Goal: Task Accomplishment & Management: Manage account settings

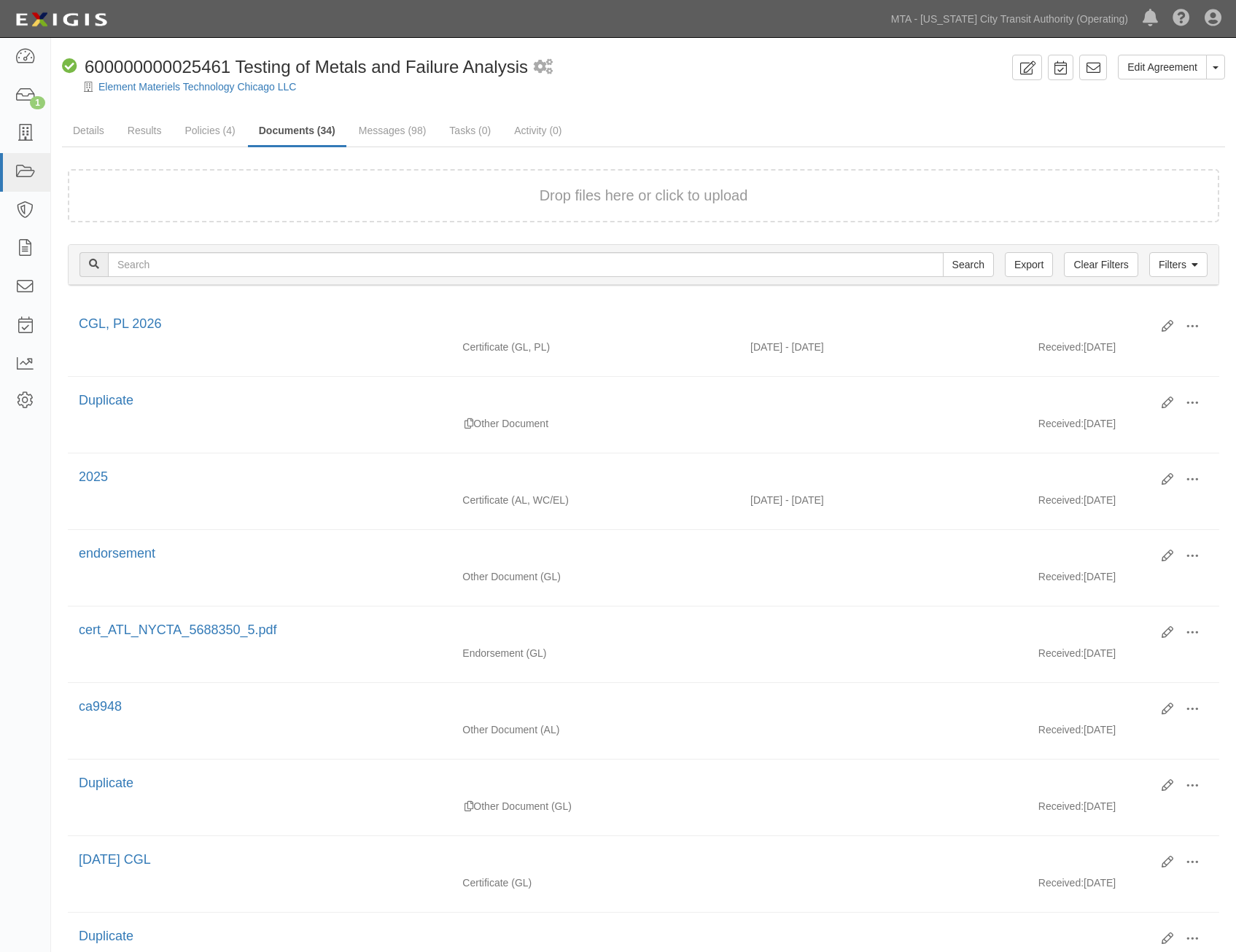
drag, startPoint x: 707, startPoint y: 320, endPoint x: 771, endPoint y: 23, distance: 303.8
click at [992, 10] on link "MTA - [US_STATE] City Transit Authority (Operating)" at bounding box center [1009, 18] width 252 height 29
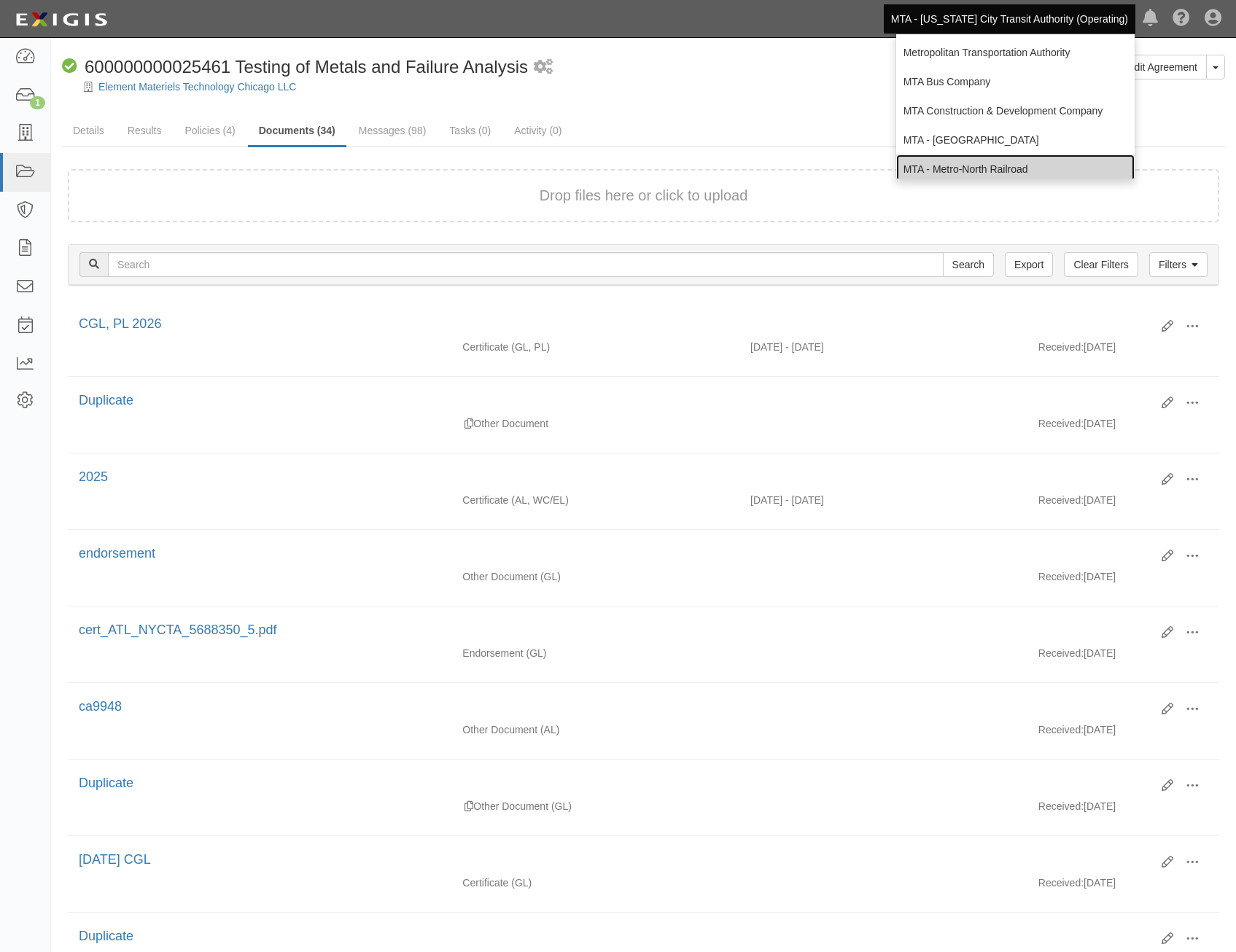
click at [1004, 158] on link "MTA - Metro-North Railroad" at bounding box center [1016, 168] width 239 height 29
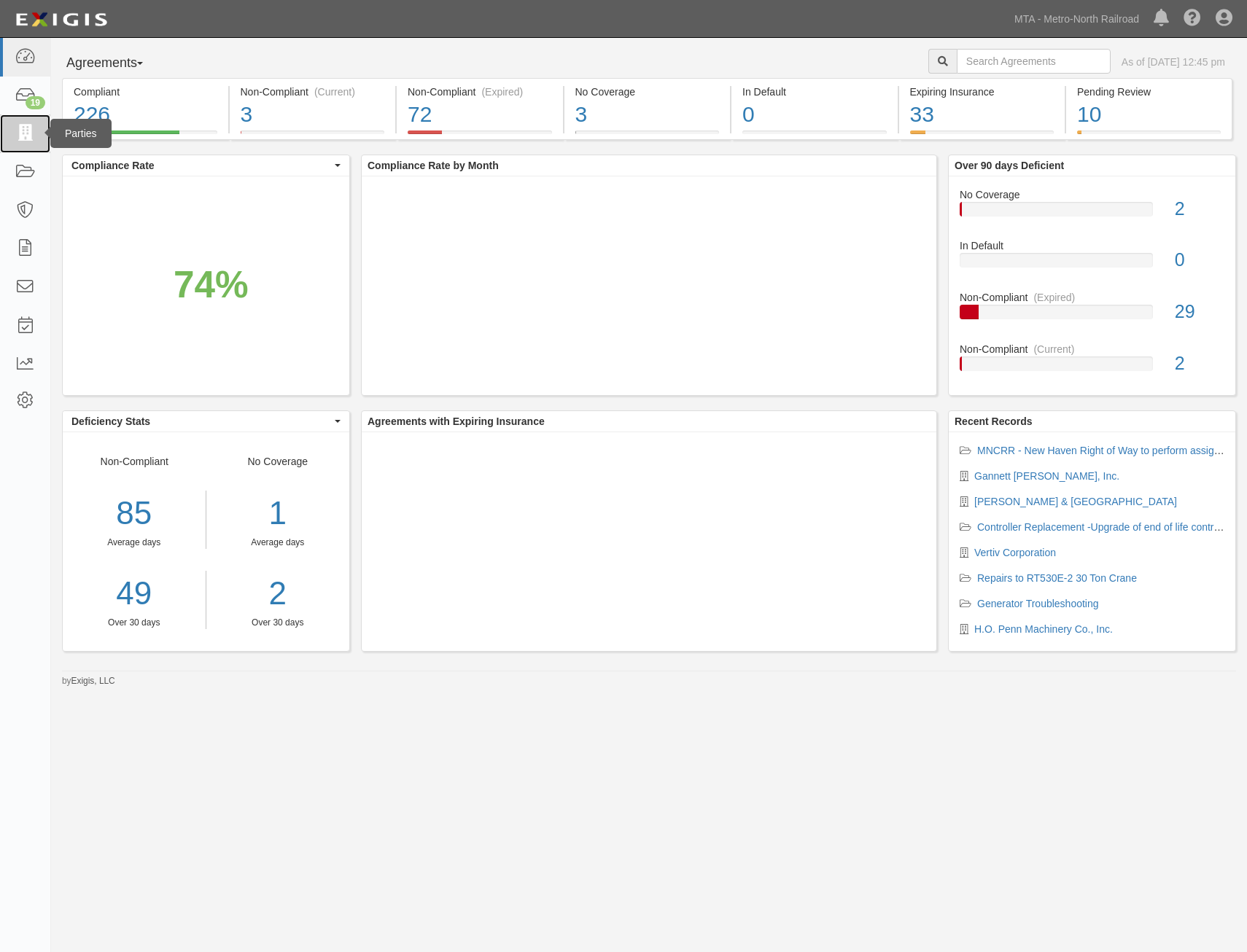
click at [28, 129] on icon at bounding box center [25, 133] width 21 height 17
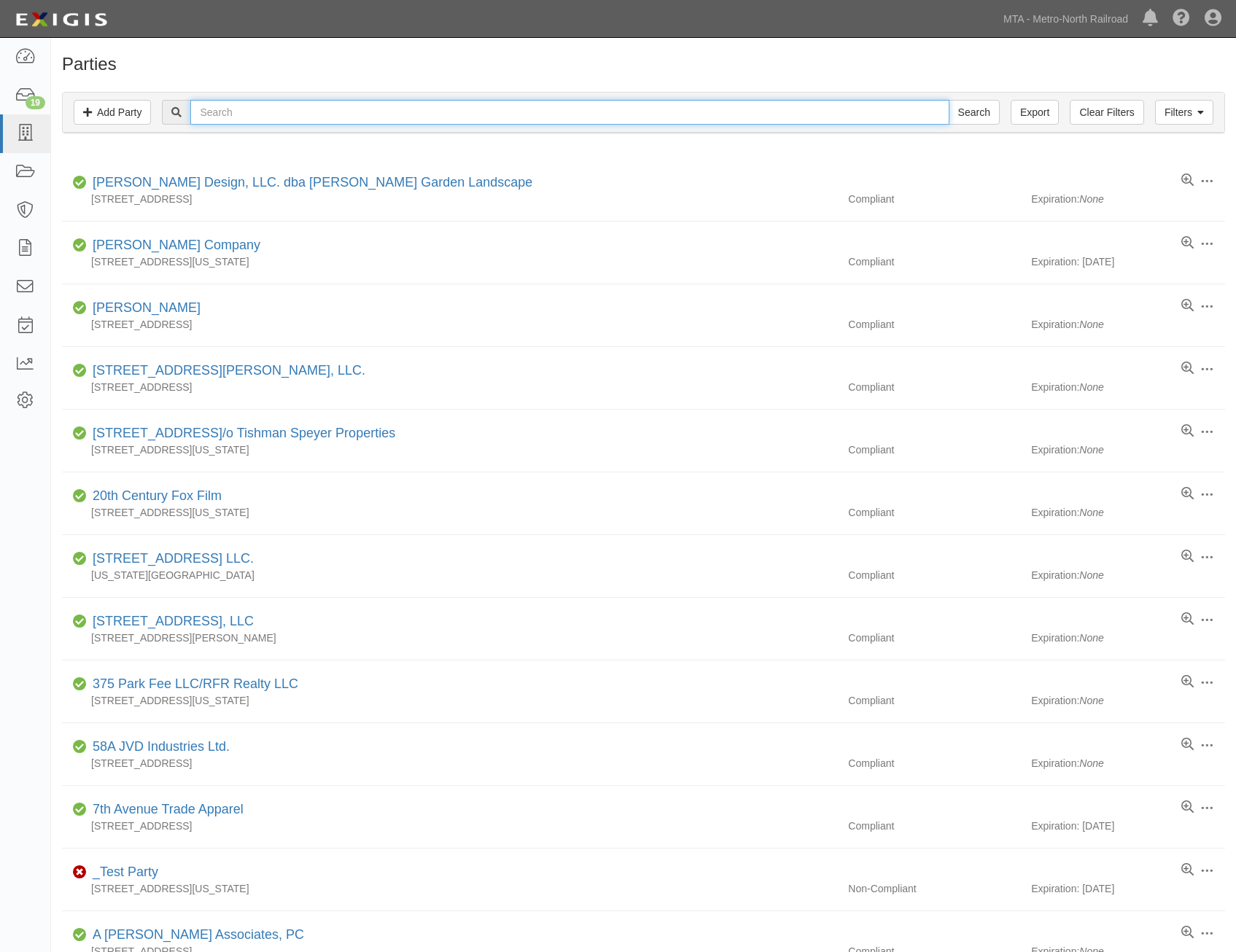
click at [423, 112] on input "text" at bounding box center [569, 111] width 758 height 25
type input "langan"
click at [949, 99] on input "Search" at bounding box center [974, 111] width 51 height 25
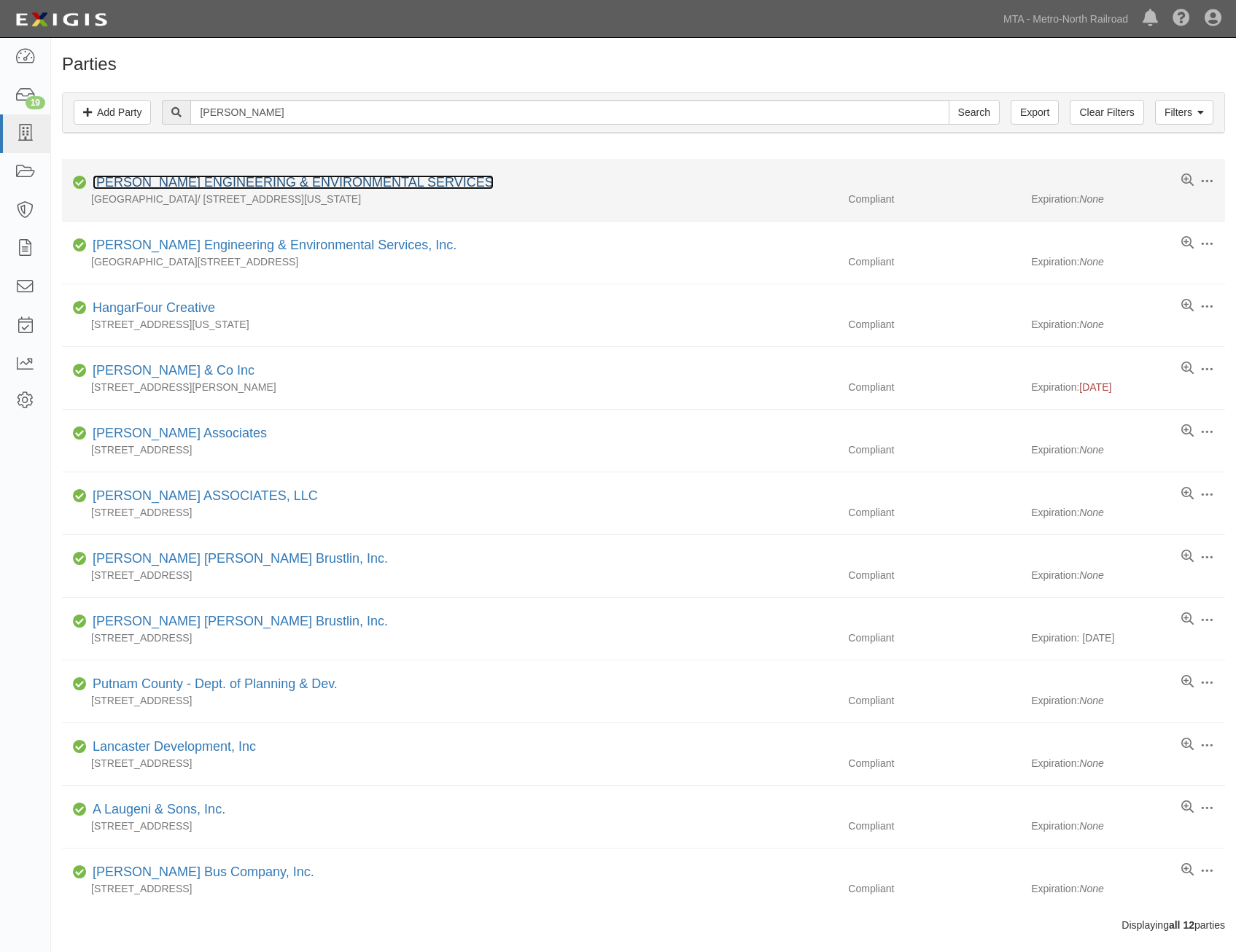
click at [337, 178] on link "[PERSON_NAME] ENGINEERING & ENVIRONMENTAL SERVICES" at bounding box center [293, 182] width 401 height 15
click at [394, 181] on link "[PERSON_NAME] ENGINEERING & ENVIRONMENTAL SERVICES" at bounding box center [293, 182] width 401 height 15
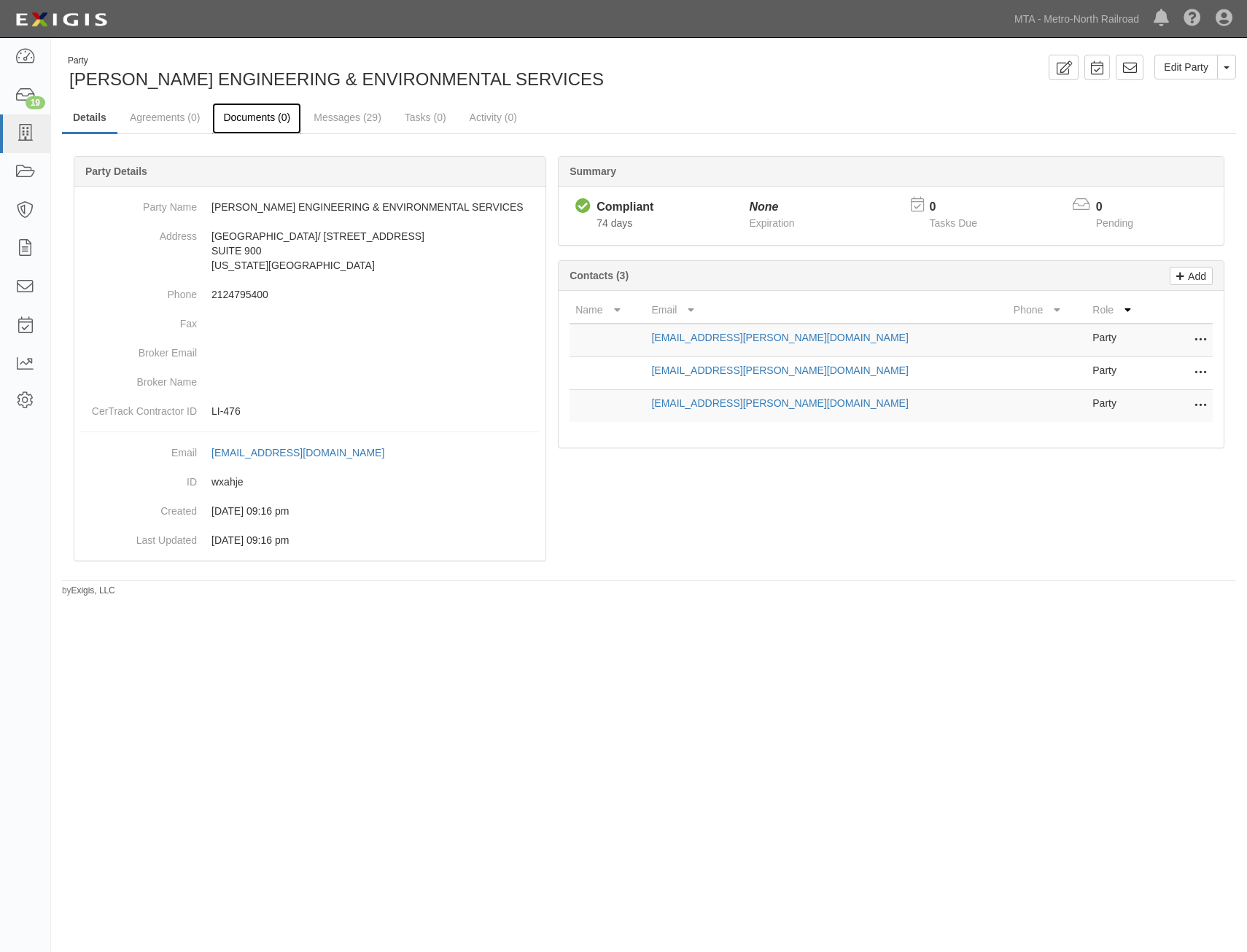
click at [238, 119] on link "Documents (0)" at bounding box center [256, 118] width 89 height 32
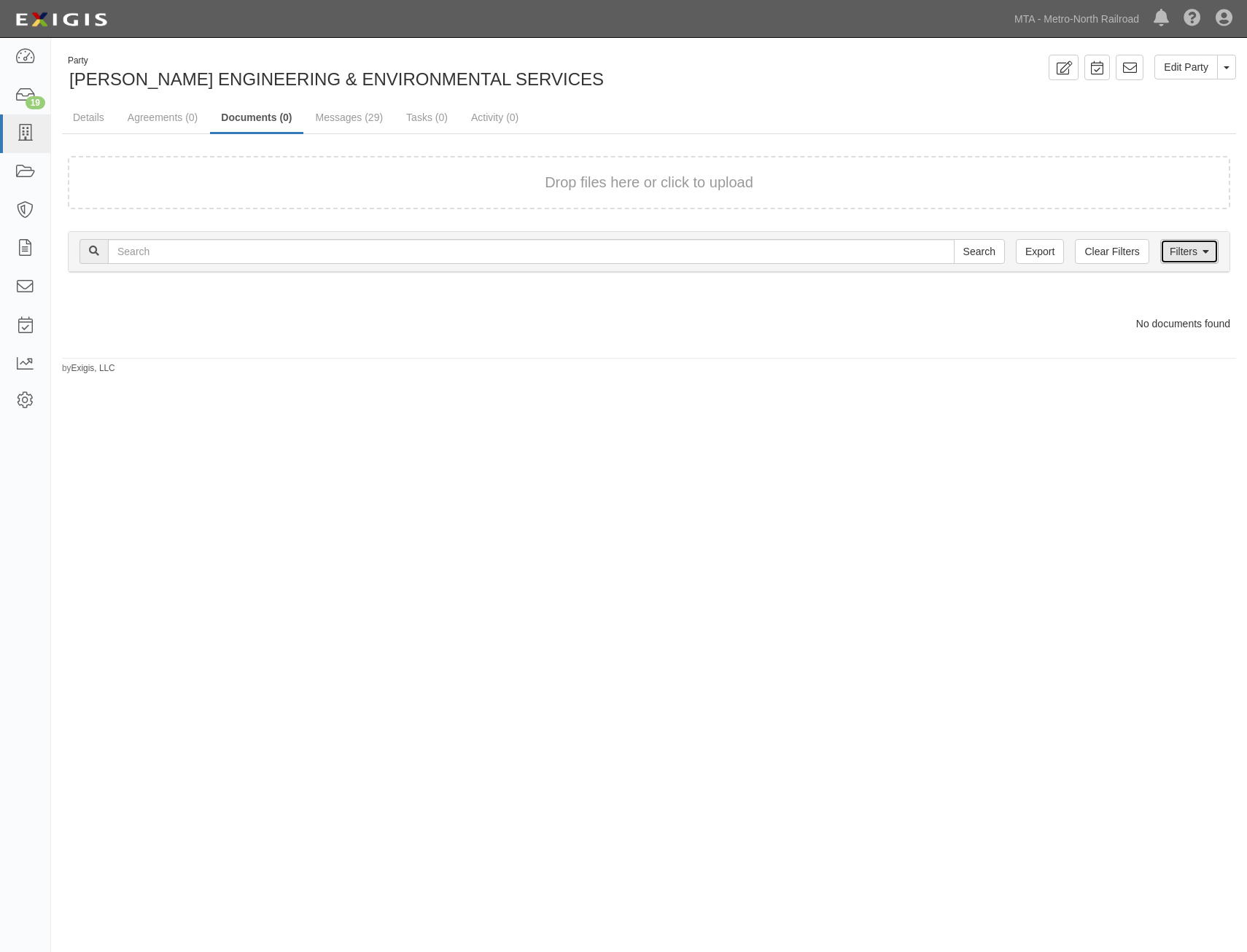
click at [1178, 242] on link "Filters" at bounding box center [1189, 251] width 59 height 25
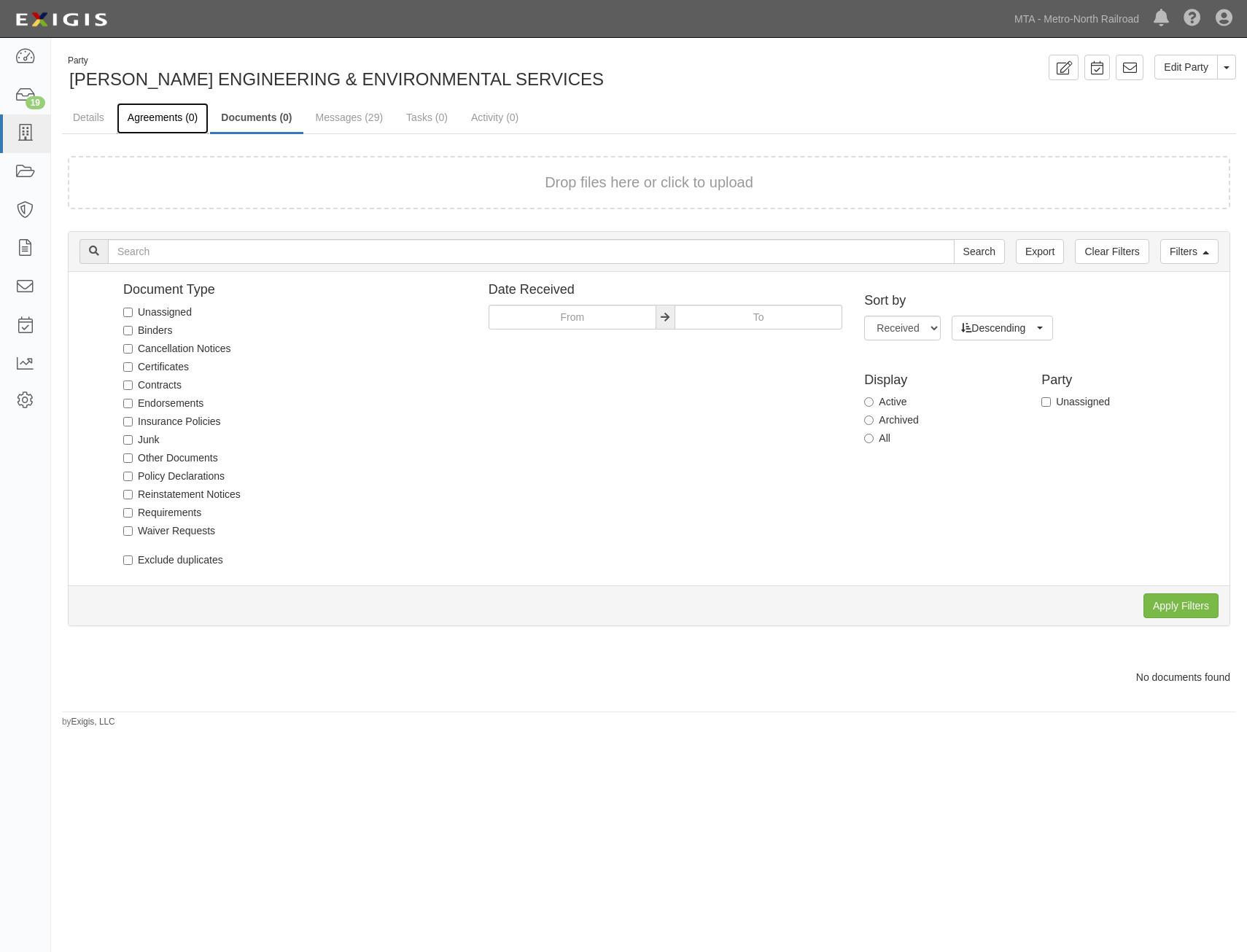
click at [195, 113] on link "Agreements (0)" at bounding box center [162, 118] width 92 height 32
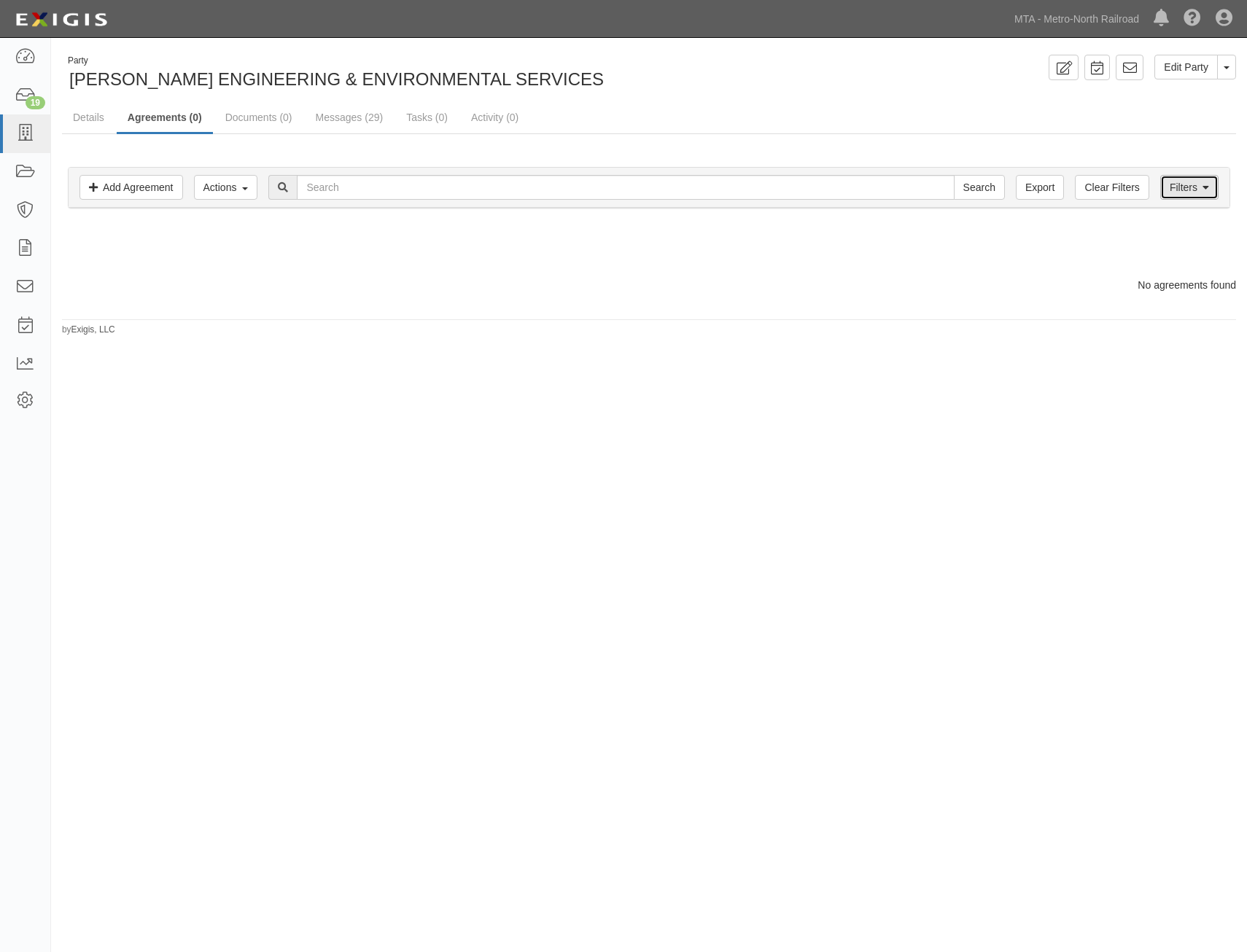
click at [1202, 191] on link "Filters" at bounding box center [1189, 187] width 59 height 25
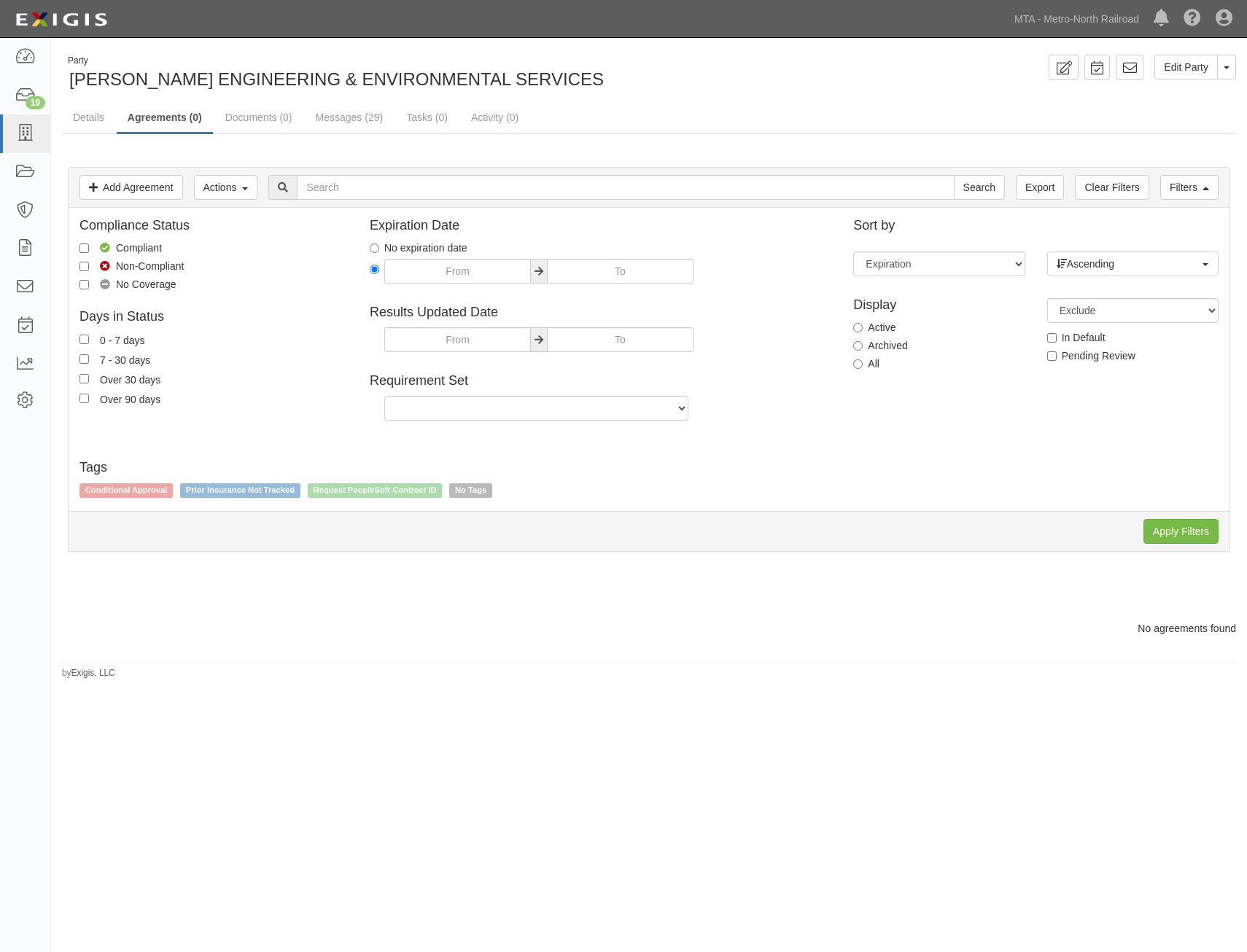
click at [874, 362] on label "All" at bounding box center [867, 363] width 26 height 15
click at [863, 362] on input "All" at bounding box center [859, 364] width 10 height 10
radio input "true"
click at [1176, 529] on input "Apply Filters" at bounding box center [1180, 531] width 75 height 25
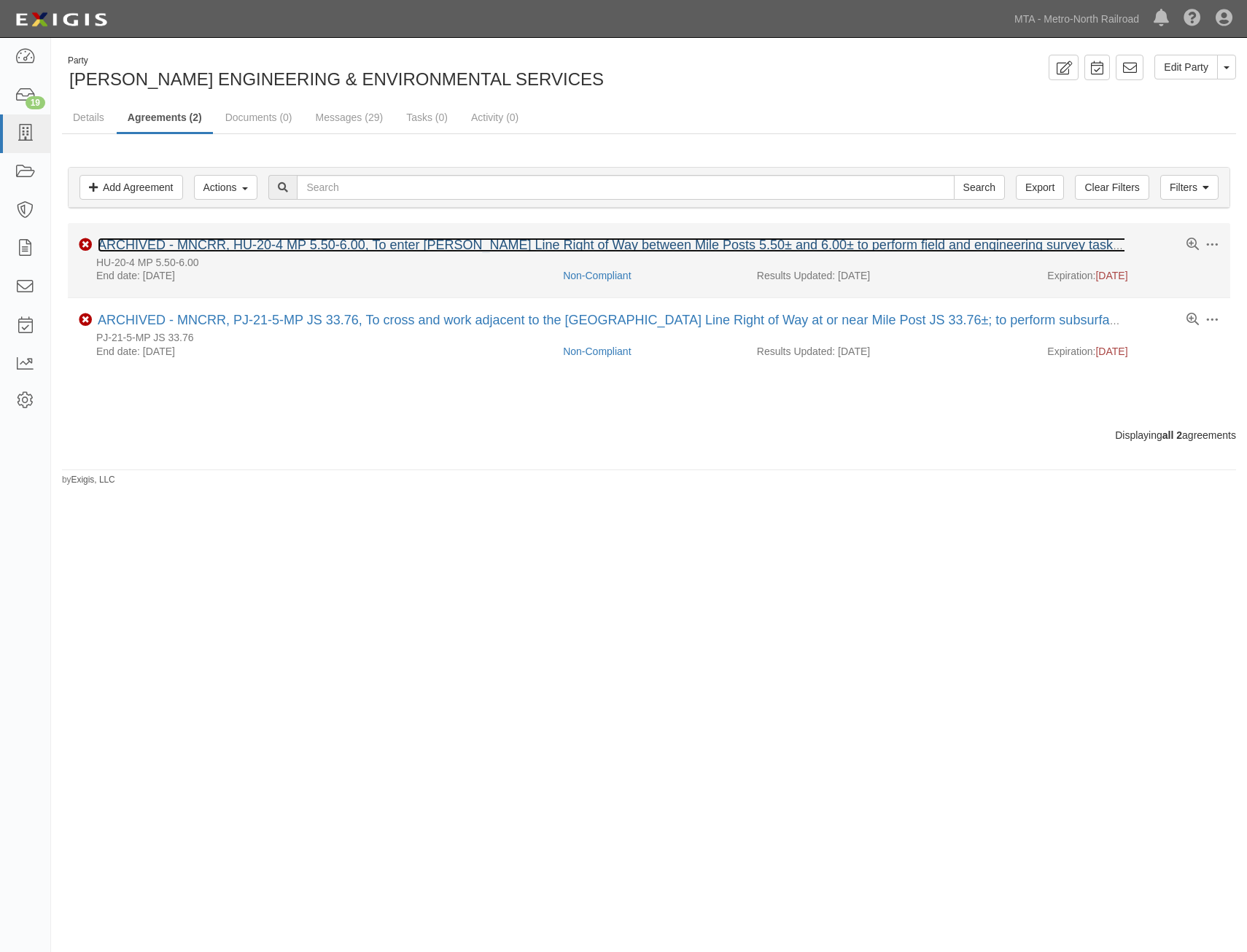
click at [405, 246] on link "ARCHIVED - MNCRR, HU-20-4 MP 5.50-6.00, To enter [PERSON_NAME] Line Right of Wa…" at bounding box center [990, 245] width 1786 height 15
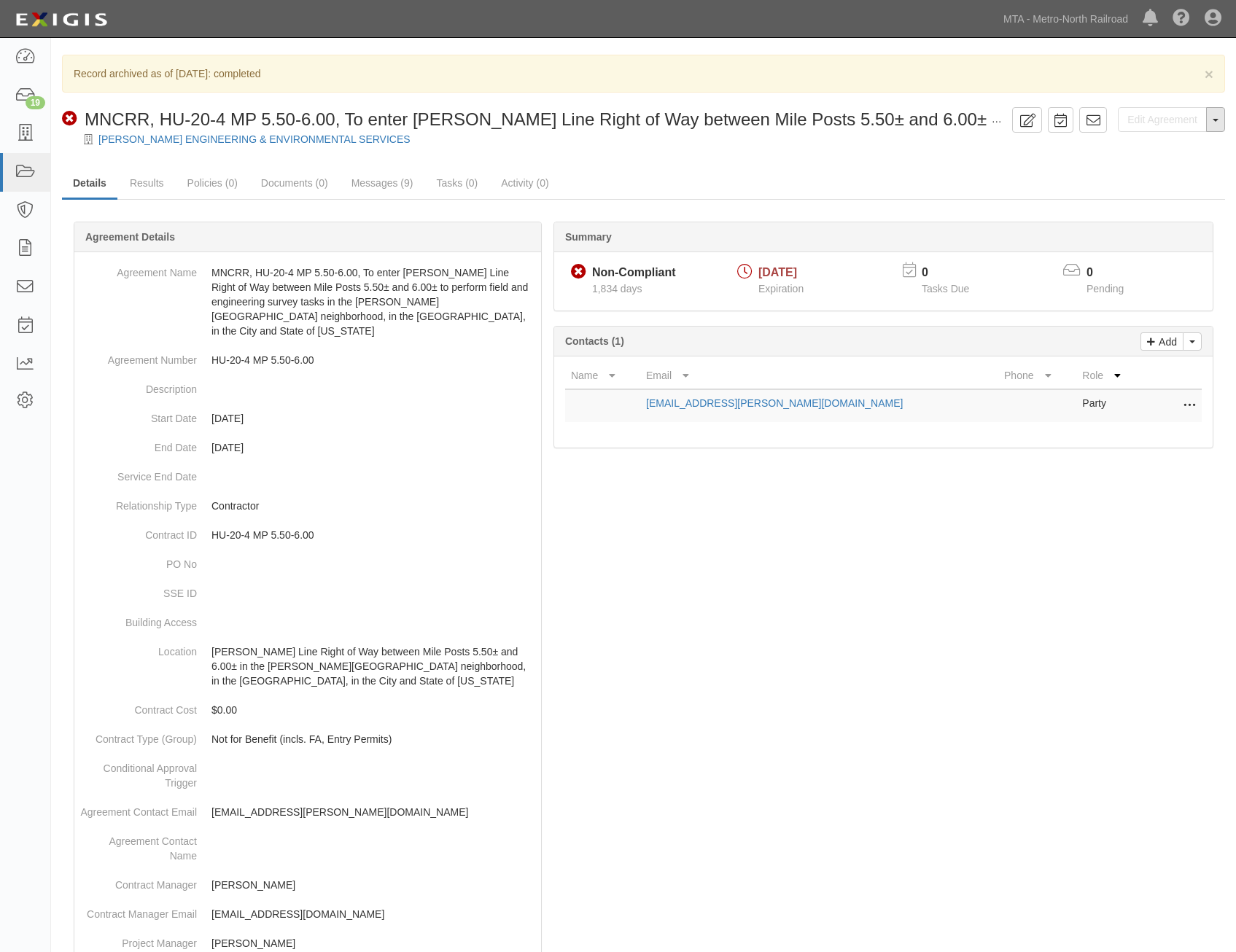
click at [1220, 124] on button "Toggle Agreement Dropdown" at bounding box center [1215, 119] width 19 height 25
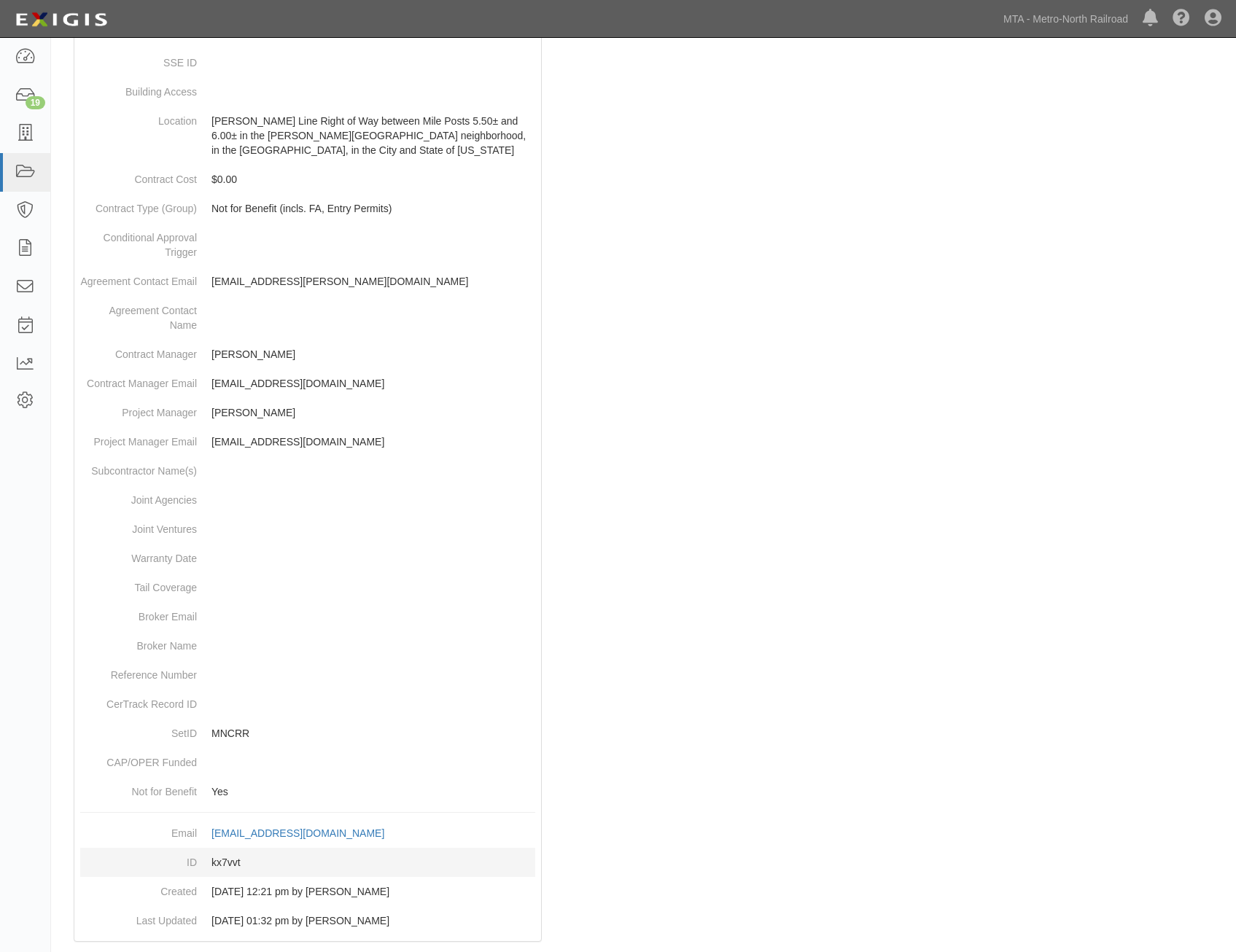
scroll to position [542, 0]
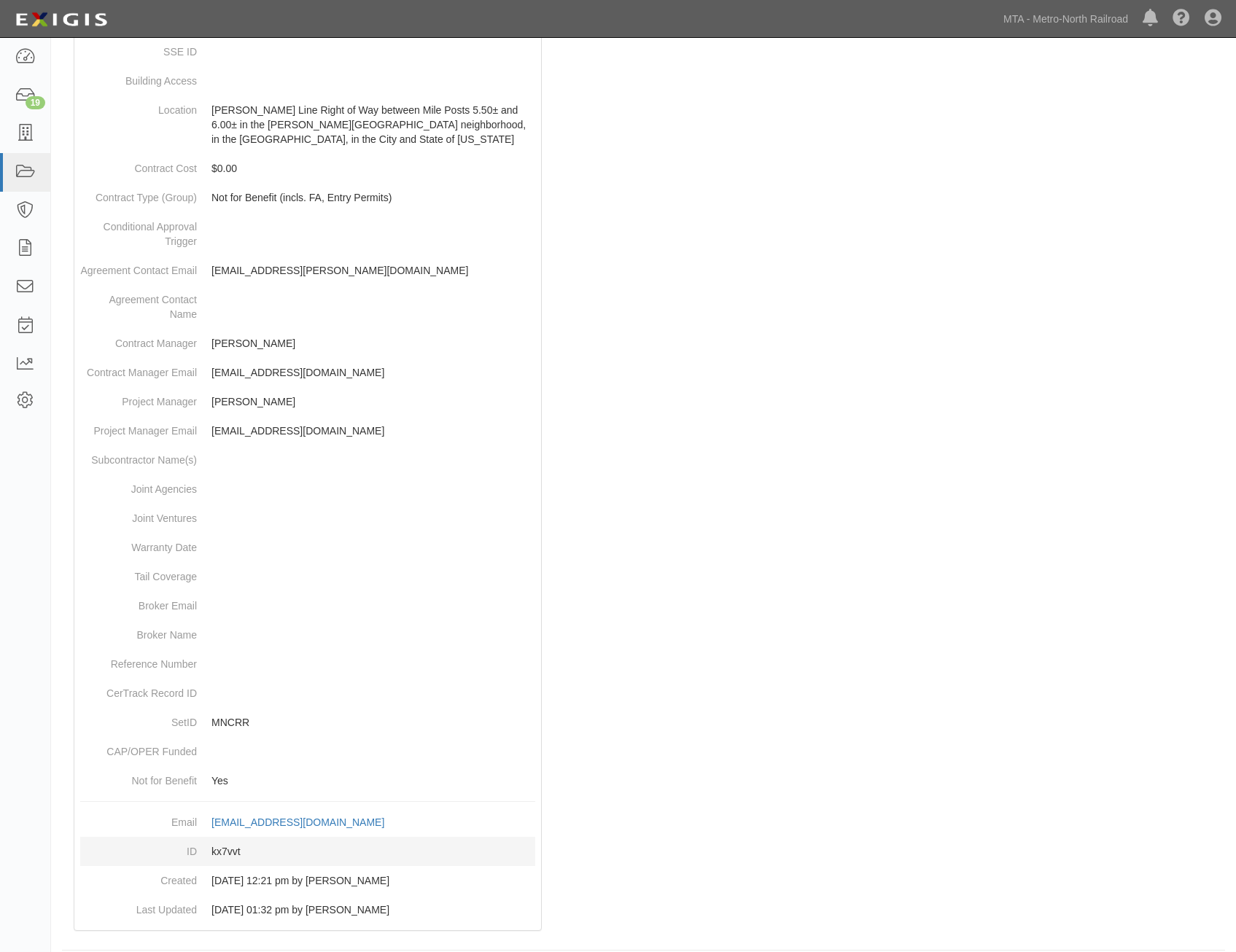
click at [229, 838] on dd "kx7vvt" at bounding box center [308, 851] width 455 height 29
copy dd "kx7vvt"
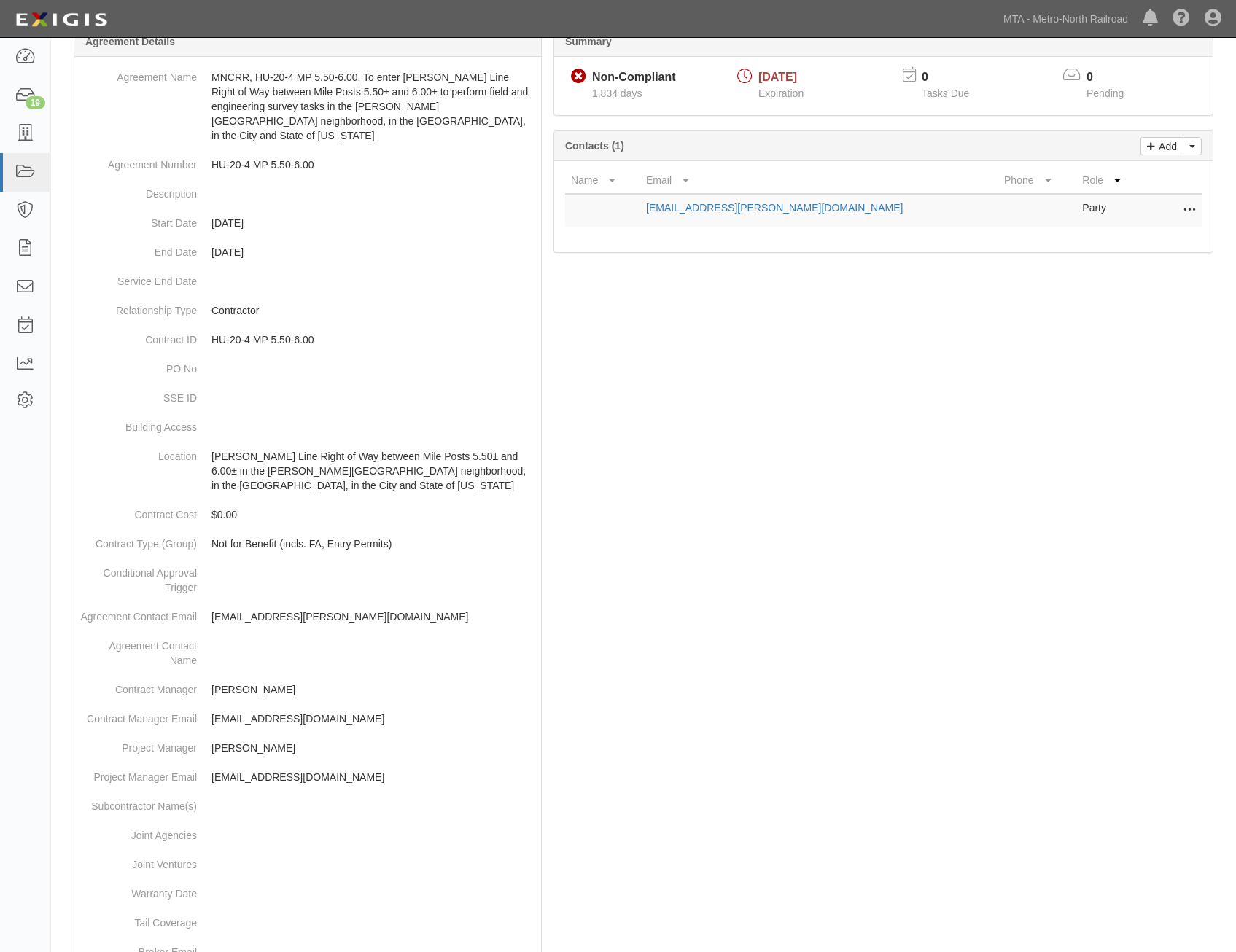
scroll to position [0, 0]
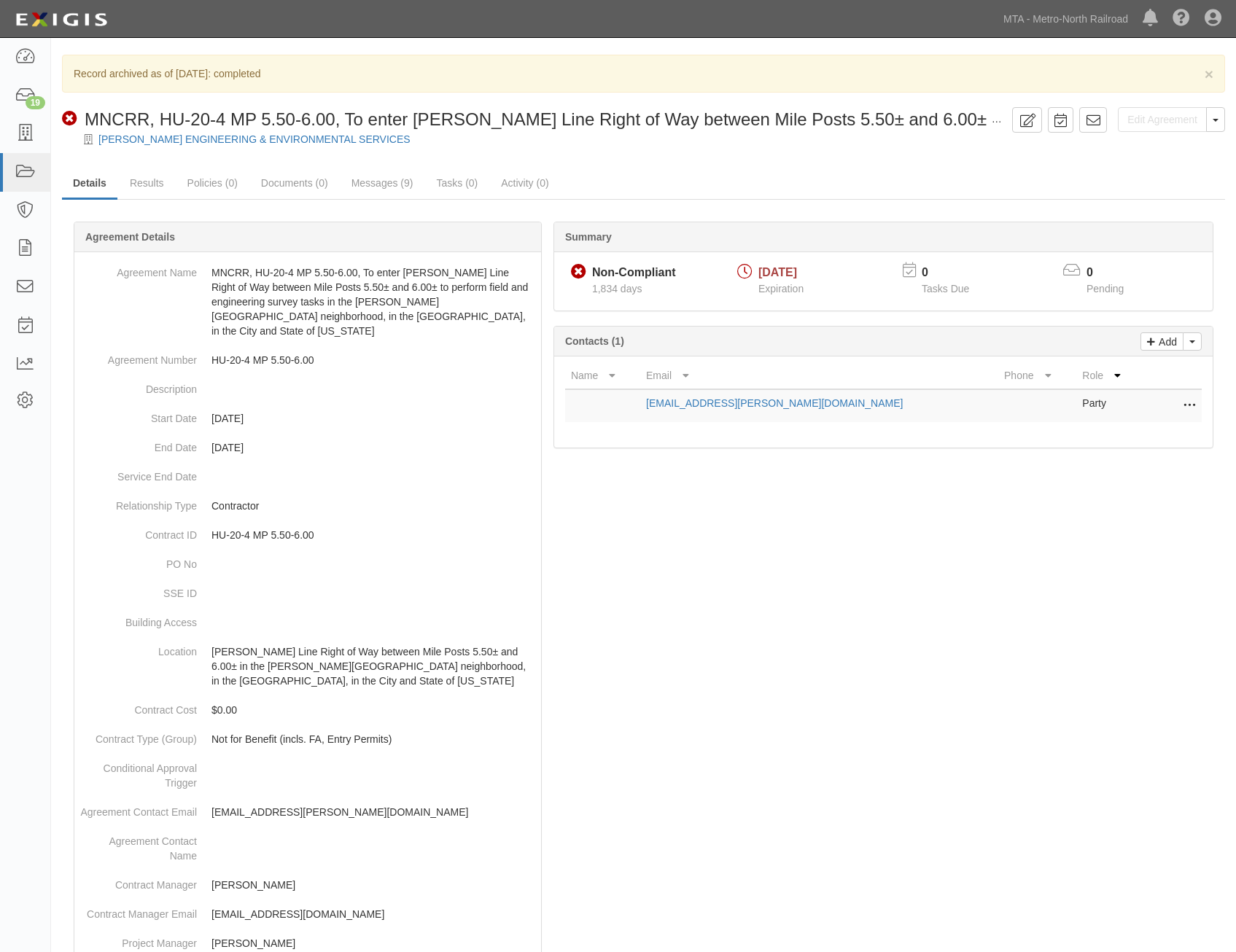
drag, startPoint x: 1060, startPoint y: 481, endPoint x: 1151, endPoint y: 231, distance: 266.0
click at [797, 271] on span "[DATE]" at bounding box center [777, 273] width 39 height 12
copy span "[DATE]"
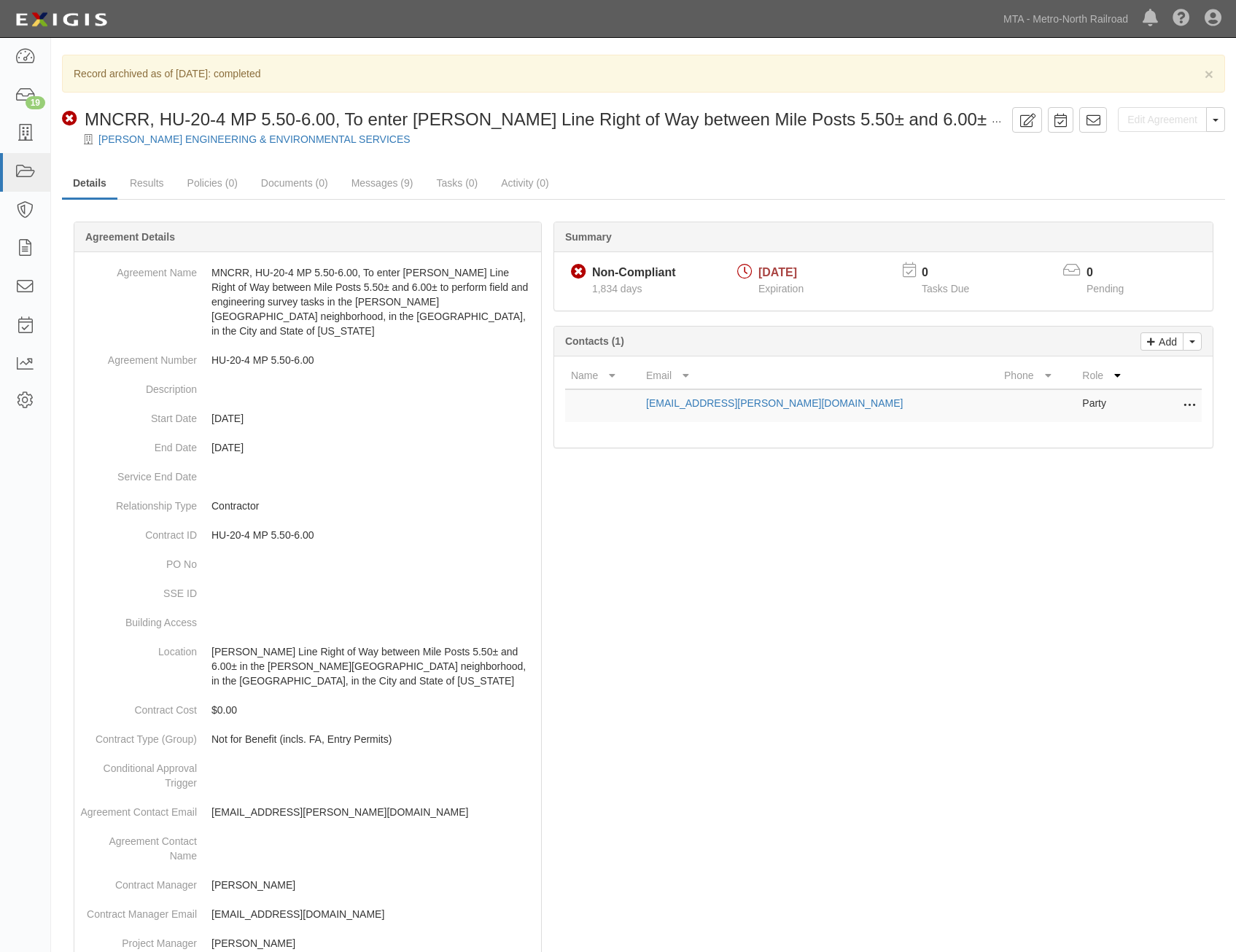
drag, startPoint x: 1035, startPoint y: 703, endPoint x: 1100, endPoint y: 370, distance: 339.3
click at [1219, 124] on button "Toggle Agreement Dropdown" at bounding box center [1215, 119] width 19 height 25
click at [1154, 165] on link "Unarchive Agreement" at bounding box center [1164, 166] width 118 height 19
